Goal: Task Accomplishment & Management: Complete application form

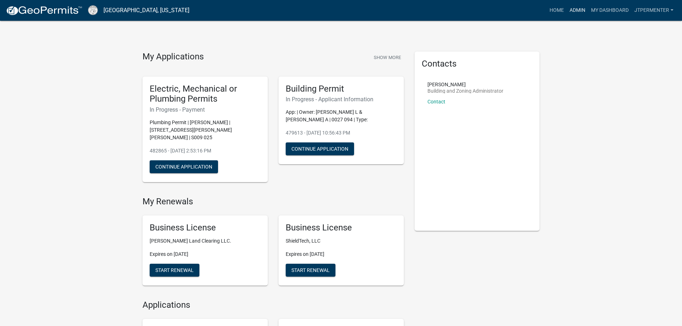
click at [577, 7] on link "Admin" at bounding box center [577, 11] width 21 height 14
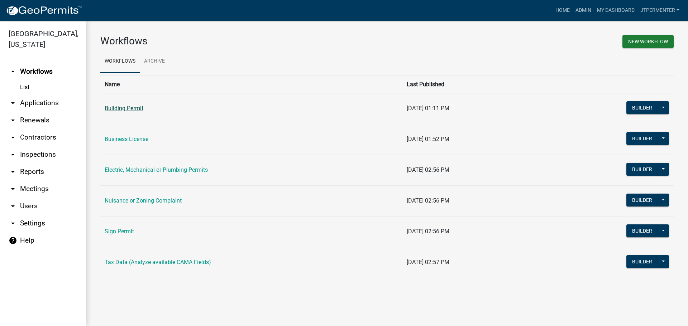
click at [137, 109] on link "Building Permit" at bounding box center [124, 108] width 39 height 7
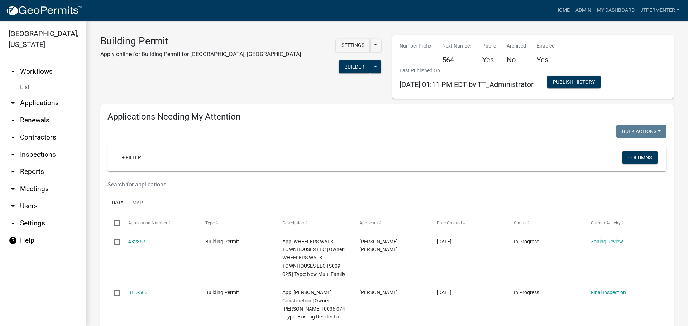
click at [46, 95] on link "arrow_drop_down Applications" at bounding box center [43, 103] width 86 height 17
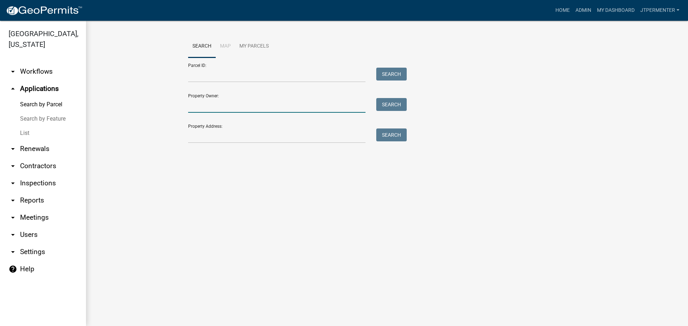
click at [212, 108] on input "Property Owner:" at bounding box center [276, 105] width 177 height 15
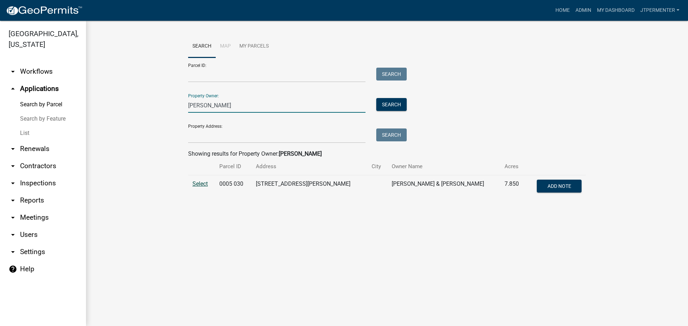
type input "[PERSON_NAME]"
click at [201, 181] on span "Select" at bounding box center [199, 184] width 15 height 7
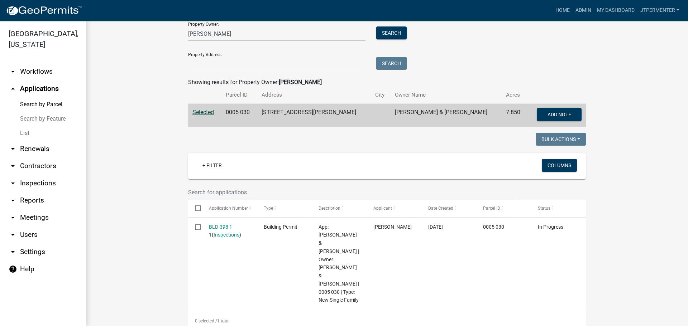
scroll to position [74, 0]
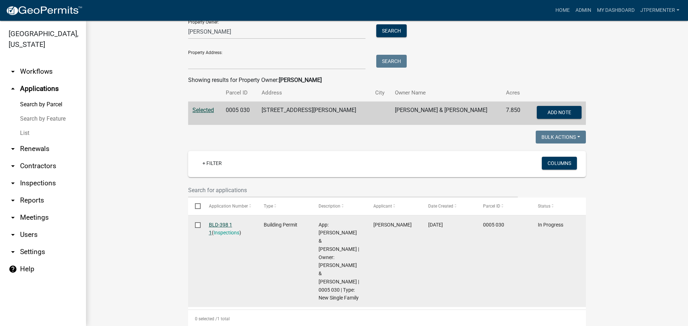
click at [226, 224] on link "BLD-398 1 1" at bounding box center [220, 229] width 23 height 14
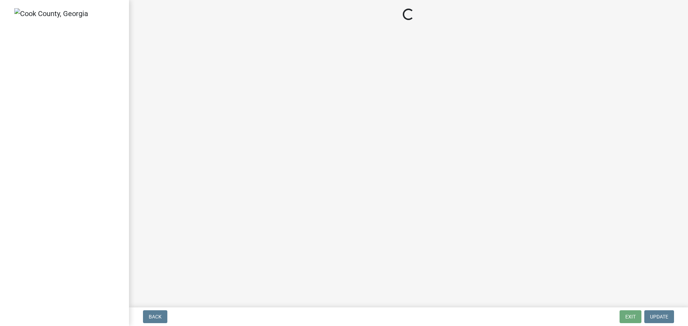
select select "99a32835-11ba-4368-9d1a-cbf1779c6d76"
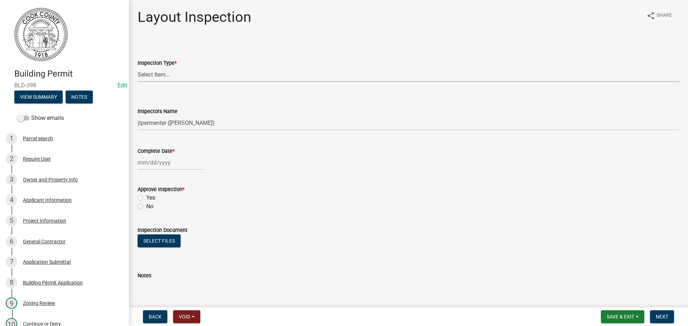
click at [156, 76] on select "Select Item... Layout" at bounding box center [409, 74] width 542 height 15
click at [138, 67] on select "Select Item... Layout" at bounding box center [409, 74] width 542 height 15
select select "b3f27bb8-8286-4154-a759-32389e4fc33c"
select select "9"
select select "2025"
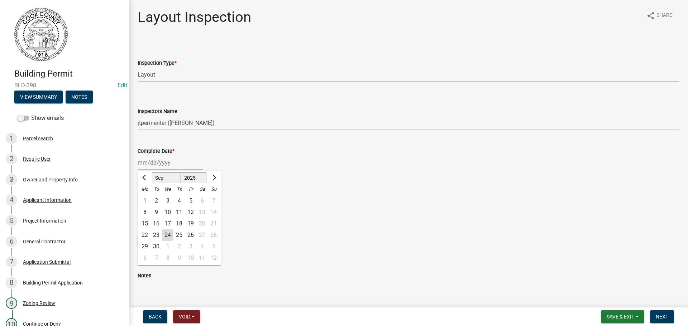
click at [150, 162] on div "[PERSON_NAME] Feb Mar Apr [PERSON_NAME][DATE] Oct Nov [DATE] 1526 1527 1528 152…" at bounding box center [171, 162] width 66 height 15
click at [164, 234] on div "24" at bounding box center [167, 235] width 11 height 11
type input "[DATE]"
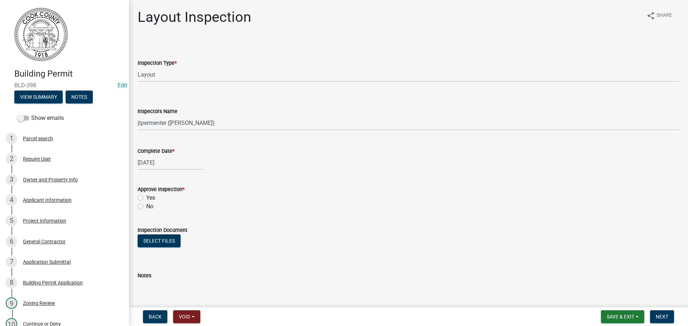
click at [146, 196] on label "Yes" at bounding box center [150, 198] width 9 height 9
click at [146, 196] on input "Yes" at bounding box center [148, 196] width 5 height 5
radio input "true"
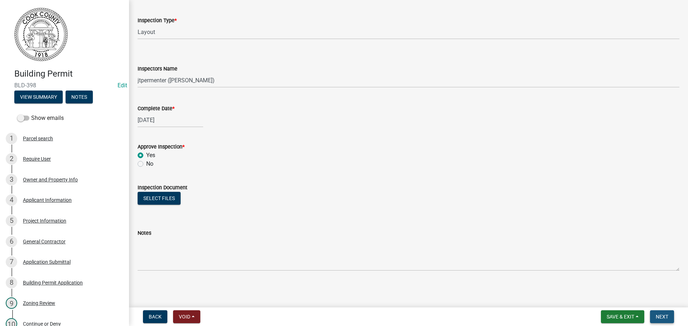
click at [665, 318] on span "Next" at bounding box center [661, 317] width 13 height 6
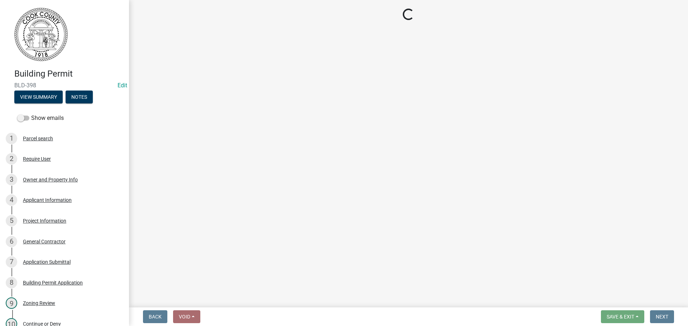
select select "99a32835-11ba-4368-9d1a-cbf1779c6d76"
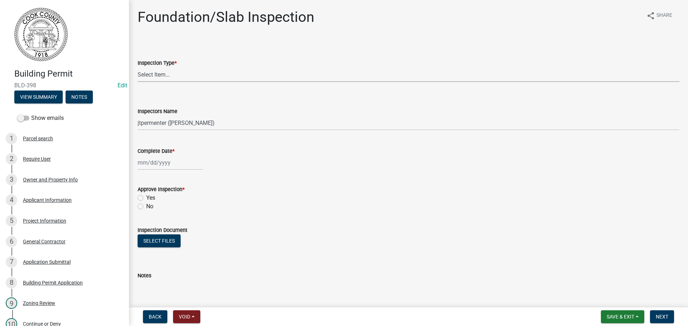
click at [148, 71] on select "Select Item... Foundation/Slab" at bounding box center [409, 74] width 542 height 15
click at [138, 67] on select "Select Item... Foundation/Slab" at bounding box center [409, 74] width 542 height 15
select select "5b4e48f7-bf9b-44aa-b593-ef1ddec5d2ff"
click at [150, 121] on select "Select Item... jtpermenter ([PERSON_NAME]) [PERSON_NAME] ([PERSON_NAME])" at bounding box center [409, 123] width 542 height 15
click at [138, 116] on select "Select Item... jtpermenter ([PERSON_NAME]) [PERSON_NAME] ([PERSON_NAME])" at bounding box center [409, 123] width 542 height 15
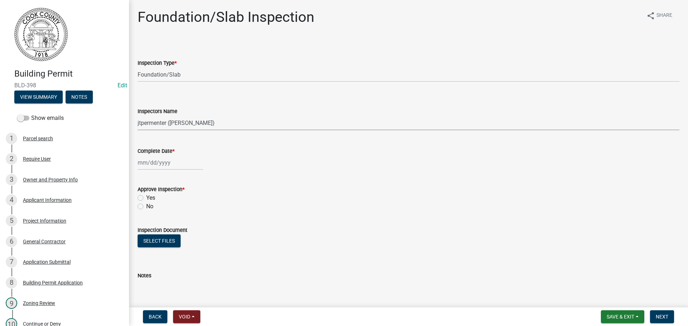
select select "9"
select select "2025"
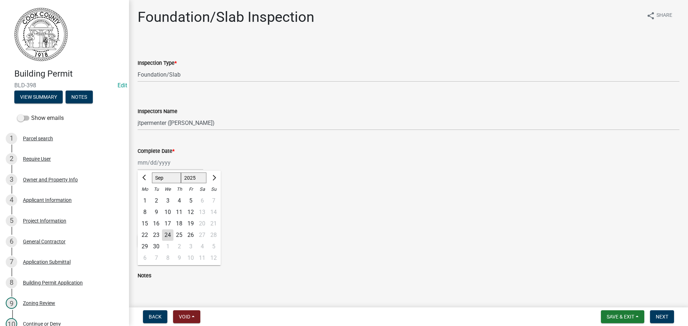
click at [154, 163] on div "[PERSON_NAME] Feb Mar Apr [PERSON_NAME][DATE] Oct Nov [DATE] 1526 1527 1528 152…" at bounding box center [171, 162] width 66 height 15
click at [171, 235] on div "24" at bounding box center [167, 235] width 11 height 11
type input "[DATE]"
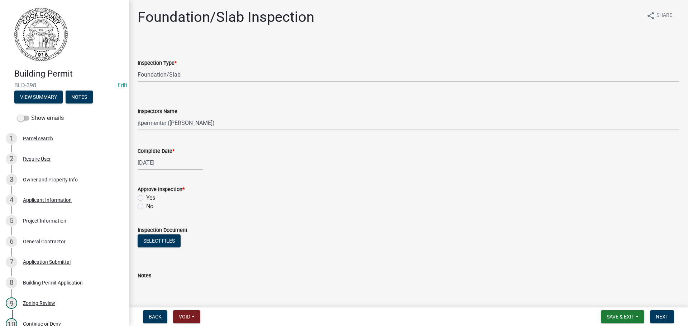
click at [146, 197] on label "Yes" at bounding box center [150, 198] width 9 height 9
click at [146, 197] on input "Yes" at bounding box center [148, 196] width 5 height 5
radio input "true"
click at [658, 317] on span "Next" at bounding box center [661, 317] width 13 height 6
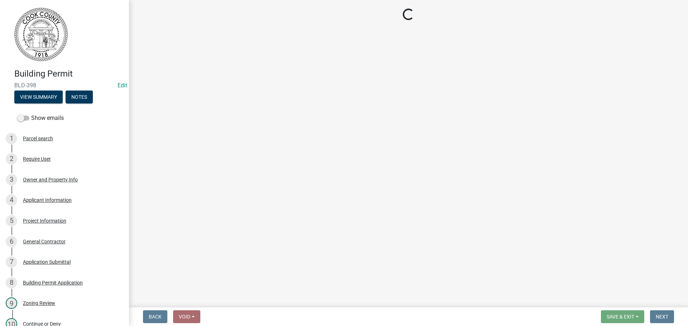
select select "99a32835-11ba-4368-9d1a-cbf1779c6d76"
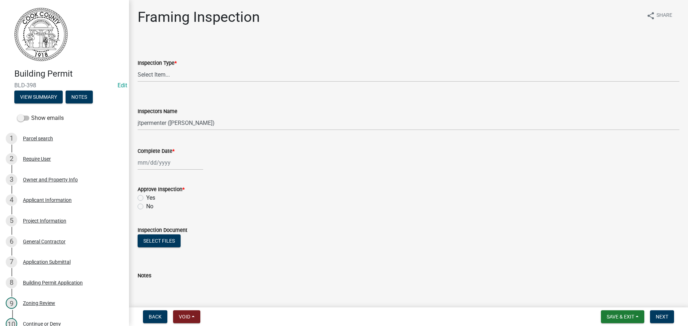
drag, startPoint x: 159, startPoint y: 64, endPoint x: 158, endPoint y: 69, distance: 5.0
click at [159, 65] on label "Inspection Type *" at bounding box center [157, 63] width 39 height 5
click at [159, 67] on select "Select Item... Framing" at bounding box center [409, 74] width 542 height 15
click at [158, 71] on select "Select Item... Framing" at bounding box center [409, 74] width 542 height 15
click at [138, 67] on select "Select Item... Framing" at bounding box center [409, 74] width 542 height 15
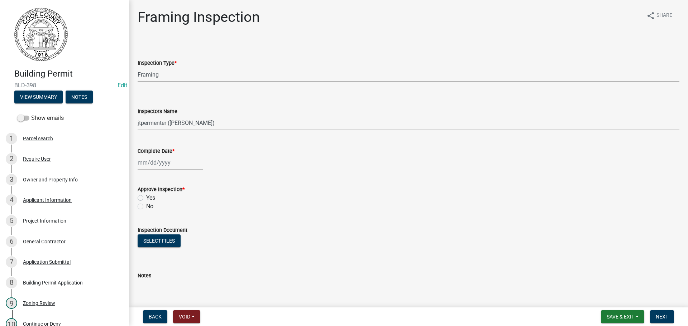
select select "d18fb67b-29b7-46e0-b188-58df5fb9e3f3"
click at [155, 159] on div at bounding box center [171, 162] width 66 height 15
select select "9"
select select "2025"
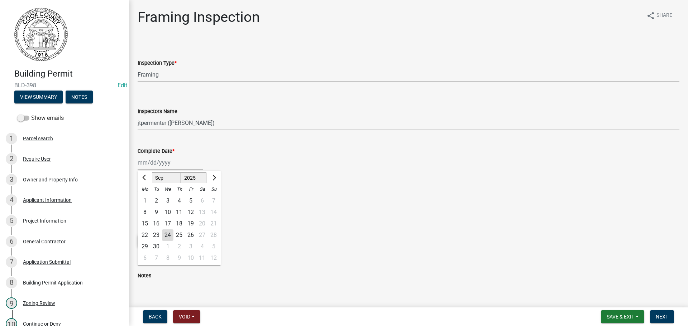
click at [170, 235] on div "24" at bounding box center [167, 235] width 11 height 11
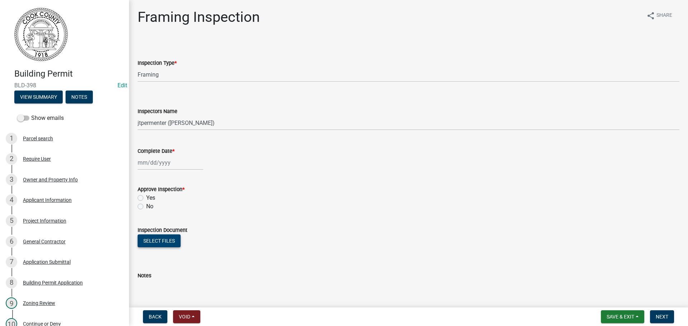
type input "[DATE]"
click at [146, 197] on label "Yes" at bounding box center [150, 198] width 9 height 9
click at [146, 197] on input "Yes" at bounding box center [148, 196] width 5 height 5
radio input "true"
click at [667, 314] on span "Next" at bounding box center [661, 317] width 13 height 6
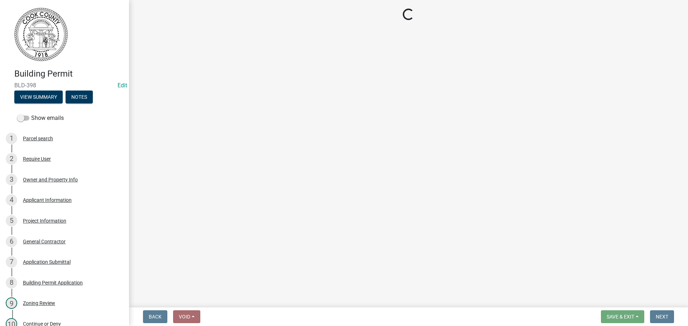
select select "99a32835-11ba-4368-9d1a-cbf1779c6d76"
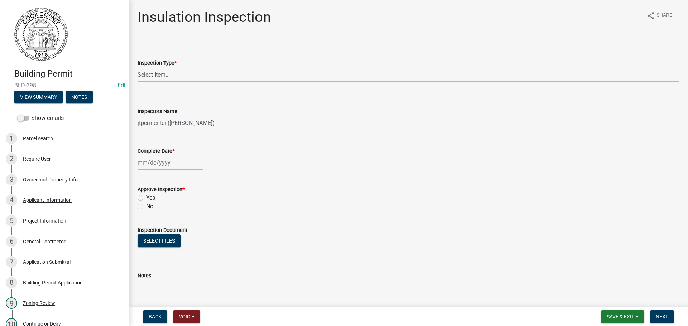
click at [159, 72] on select "Select Item... Insulation" at bounding box center [409, 74] width 542 height 15
click at [138, 67] on select "Select Item... Insulation" at bounding box center [409, 74] width 542 height 15
select select "726a448b-c2a8-4304-905c-0d75b259ca18"
click at [156, 163] on div at bounding box center [171, 162] width 66 height 15
select select "9"
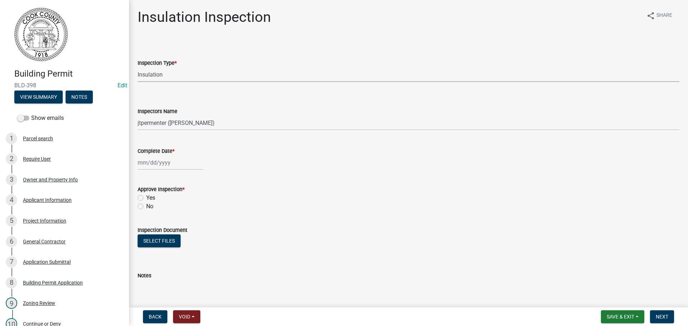
select select "2025"
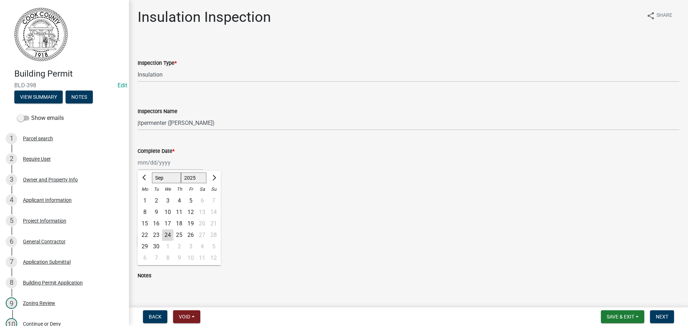
click at [169, 234] on div "24" at bounding box center [167, 235] width 11 height 11
type input "[DATE]"
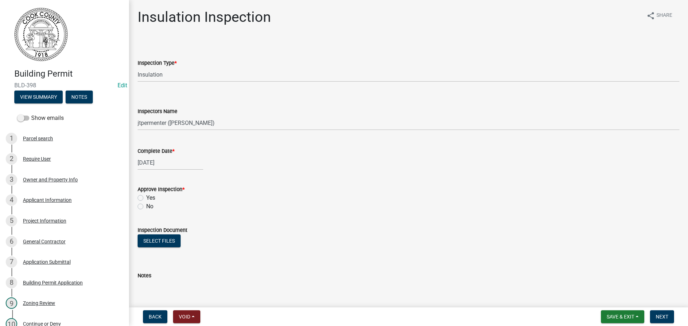
click at [146, 199] on label "Yes" at bounding box center [150, 198] width 9 height 9
click at [146, 198] on input "Yes" at bounding box center [148, 196] width 5 height 5
radio input "true"
click at [655, 318] on button "Next" at bounding box center [662, 317] width 24 height 13
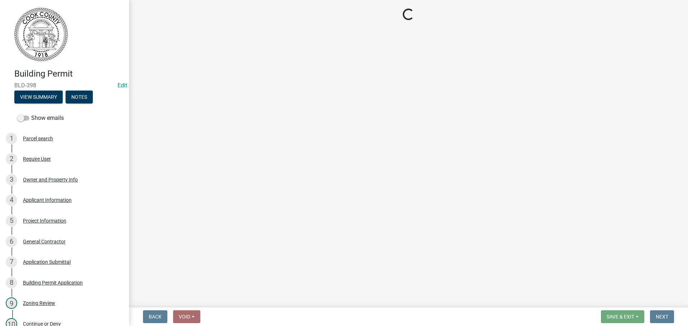
select select "99a32835-11ba-4368-9d1a-cbf1779c6d76"
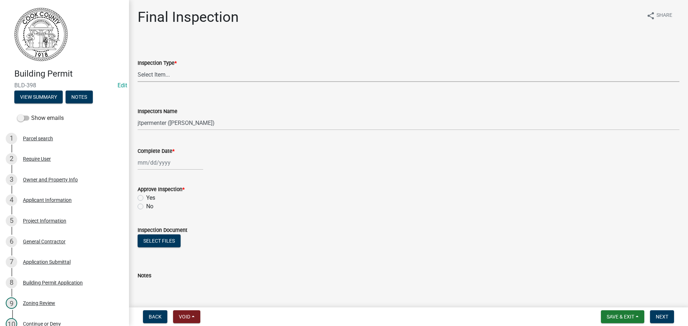
click at [142, 74] on select "Select Item... Final" at bounding box center [409, 74] width 542 height 15
click at [138, 67] on select "Select Item... Final" at bounding box center [409, 74] width 542 height 15
select select "5a827310-1605-4b3d-aef3-9152039cbd08"
click at [157, 163] on div at bounding box center [171, 162] width 66 height 15
select select "9"
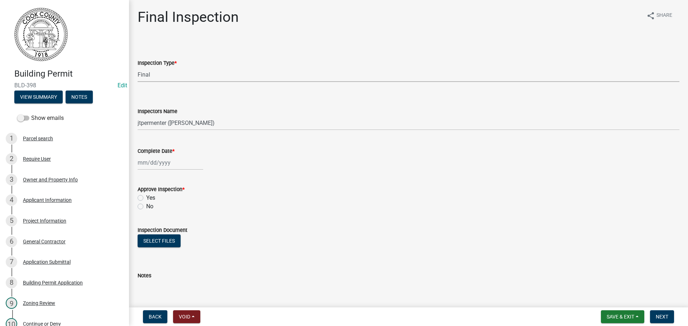
select select "2025"
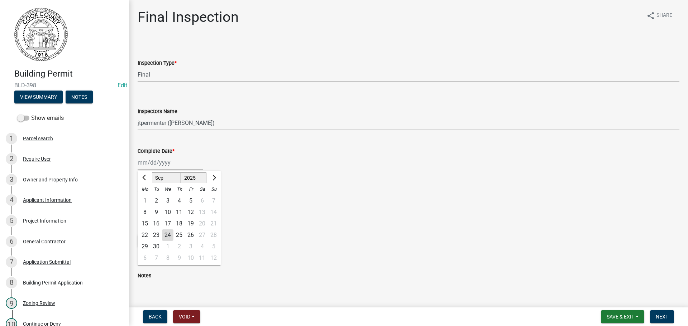
click at [168, 232] on div "24" at bounding box center [167, 235] width 11 height 11
type input "[DATE]"
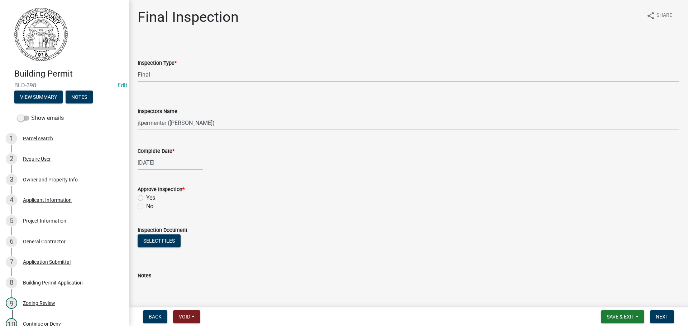
click at [146, 199] on label "Yes" at bounding box center [150, 198] width 9 height 9
click at [146, 198] on input "Yes" at bounding box center [148, 196] width 5 height 5
radio input "true"
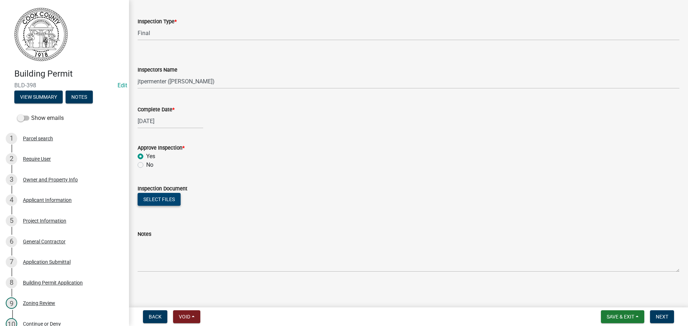
scroll to position [43, 0]
click at [656, 315] on span "Next" at bounding box center [661, 317] width 13 height 6
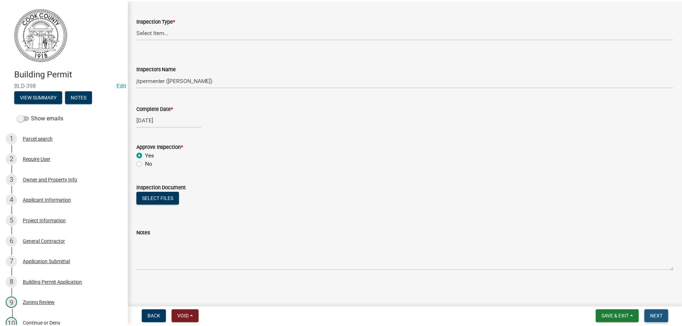
scroll to position [0, 0]
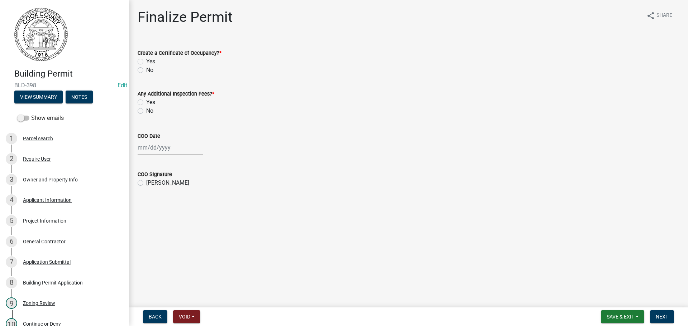
click at [146, 62] on label "Yes" at bounding box center [150, 61] width 9 height 9
click at [146, 62] on input "Yes" at bounding box center [148, 59] width 5 height 5
radio input "true"
click at [146, 112] on label "No" at bounding box center [149, 111] width 7 height 9
click at [146, 111] on input "No" at bounding box center [148, 109] width 5 height 5
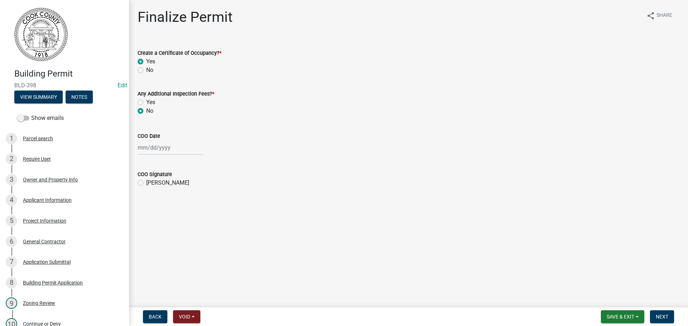
radio input "true"
select select "9"
select select "2025"
click at [158, 149] on div "[PERSON_NAME] Feb Mar Apr [PERSON_NAME][DATE] Oct Nov [DATE] 1526 1527 1528 152…" at bounding box center [171, 147] width 66 height 15
click at [168, 216] on div "24" at bounding box center [167, 220] width 11 height 11
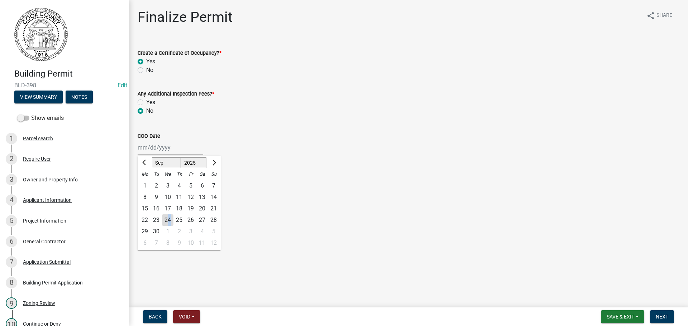
type input "[DATE]"
click at [146, 181] on label "[PERSON_NAME]" at bounding box center [167, 183] width 43 height 9
click at [146, 181] on input "[PERSON_NAME]" at bounding box center [148, 181] width 5 height 5
radio input "true"
click at [661, 313] on button "Next" at bounding box center [662, 317] width 24 height 13
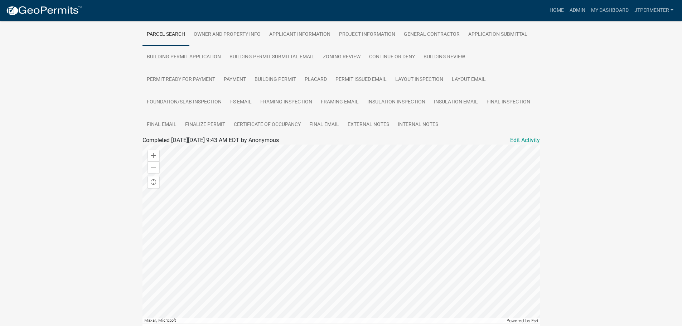
scroll to position [179, 0]
